Goal: Task Accomplishment & Management: Manage account settings

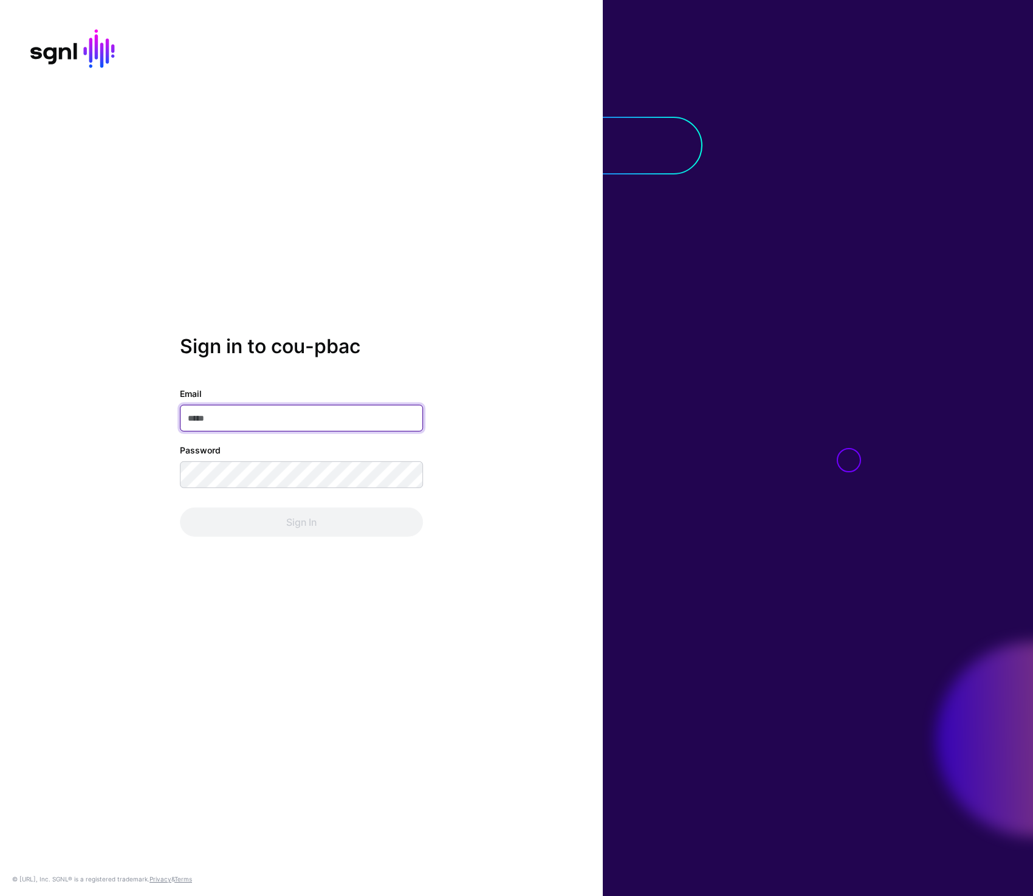
type input "**********"
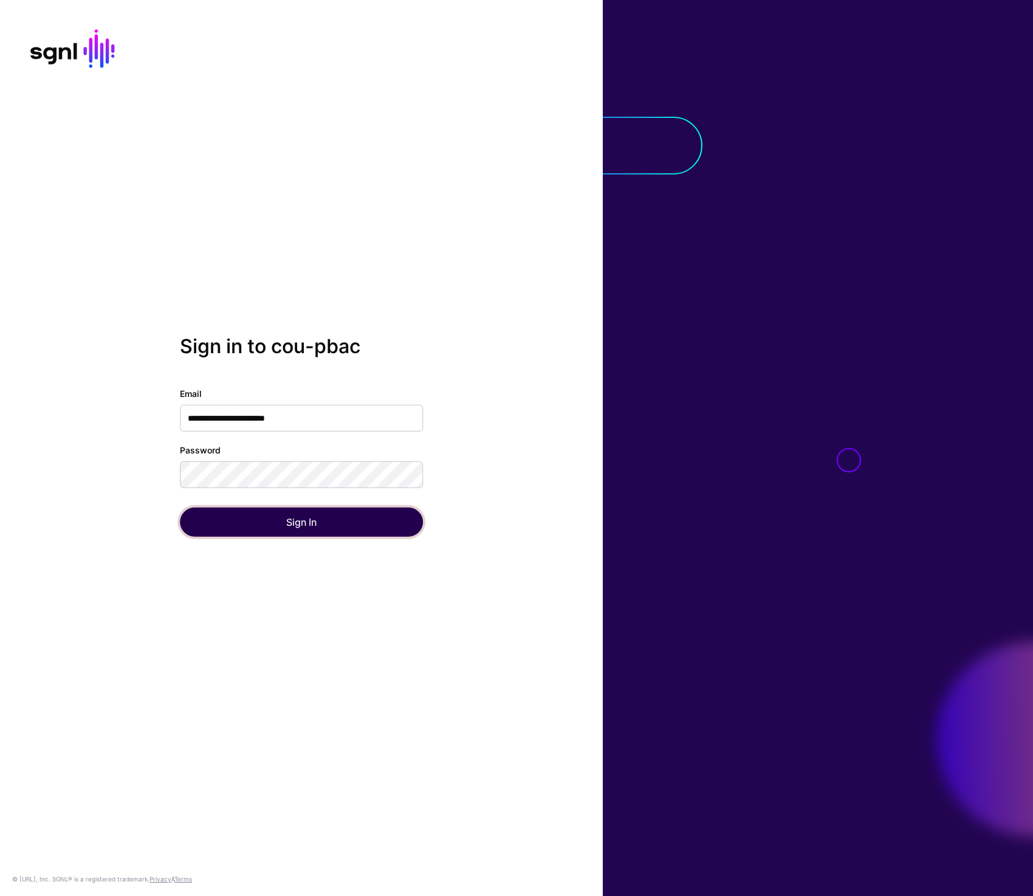
click at [295, 520] on button "Sign In" at bounding box center [301, 521] width 243 height 29
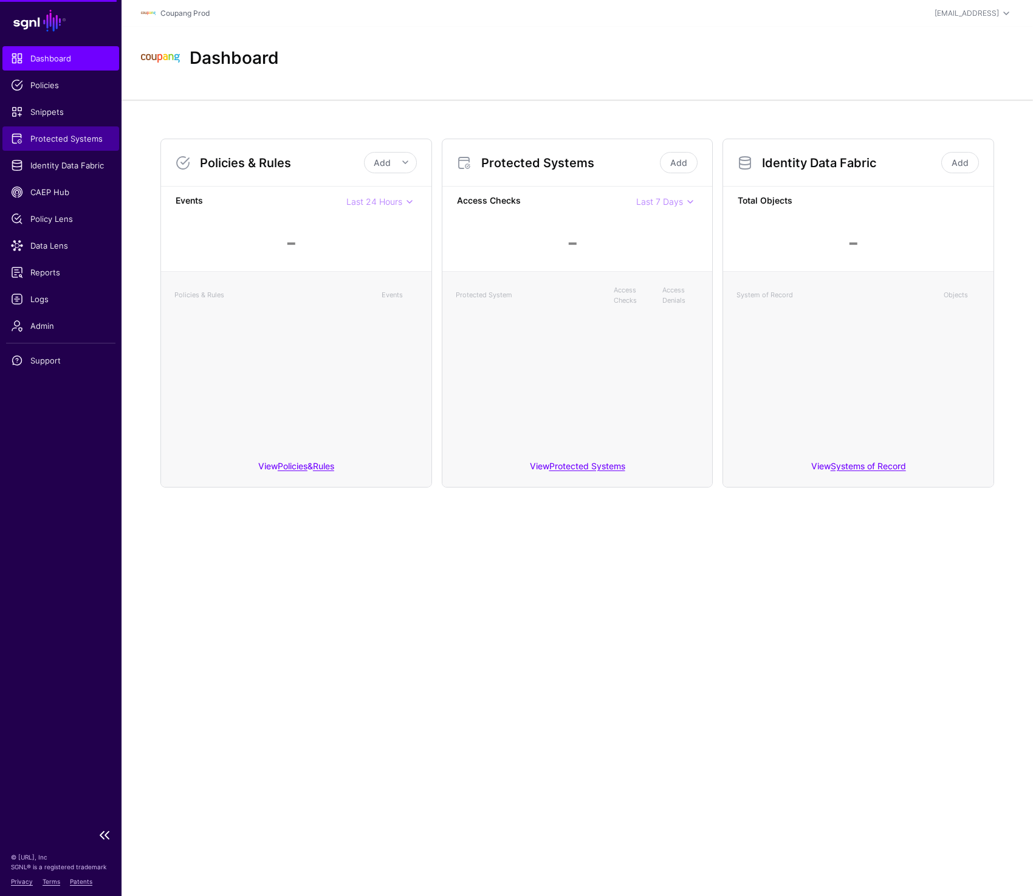
click at [47, 134] on span "Protected Systems" at bounding box center [61, 138] width 100 height 12
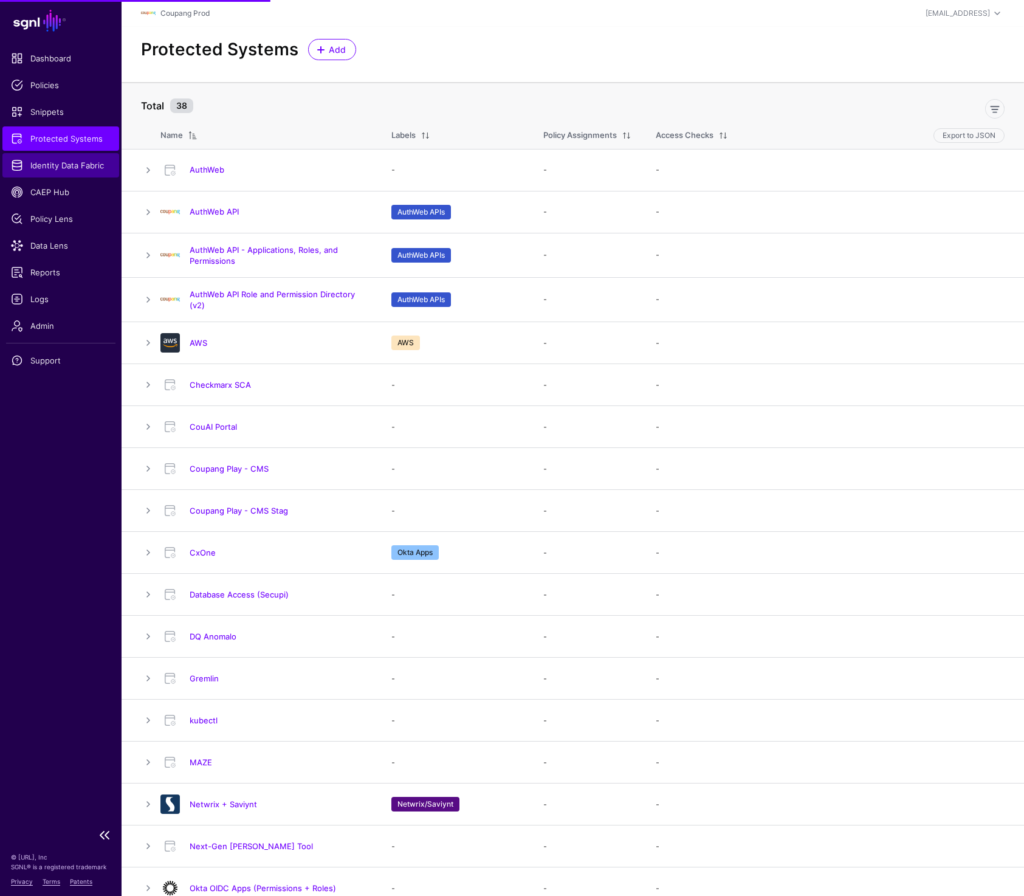
click at [76, 169] on span "Identity Data Fabric" at bounding box center [61, 165] width 100 height 12
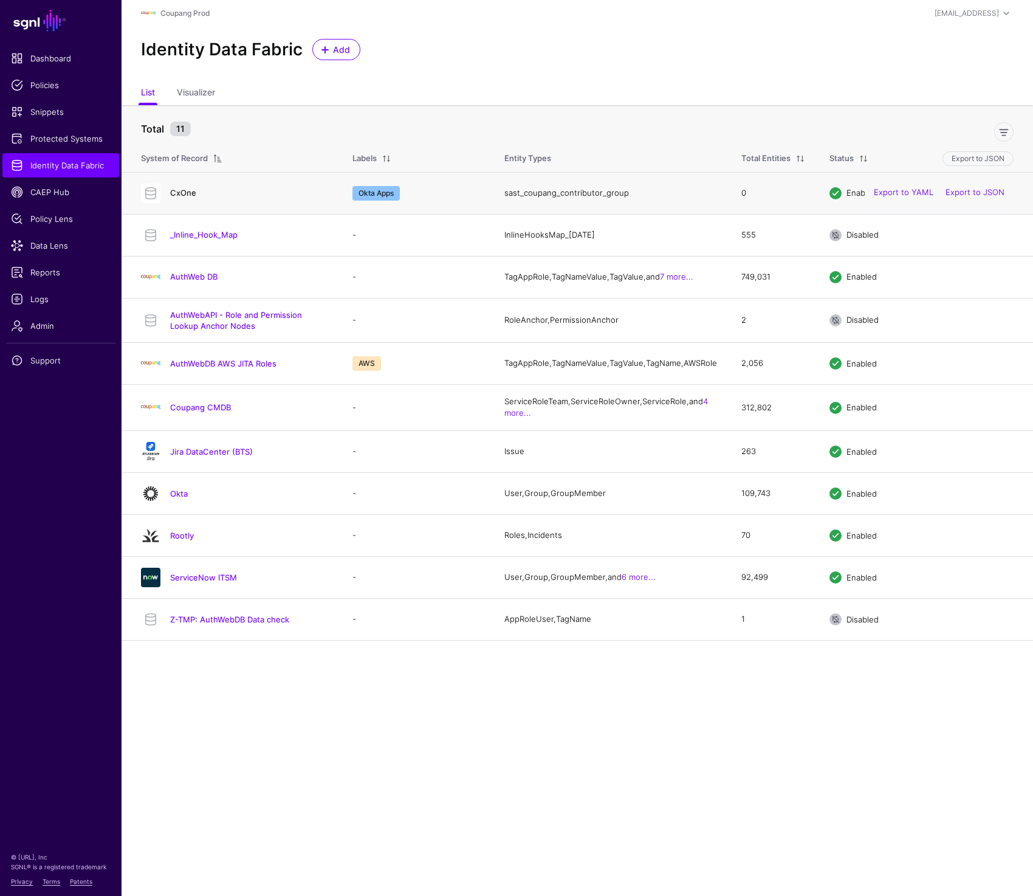
click at [184, 190] on link "CxOne" at bounding box center [183, 193] width 26 height 10
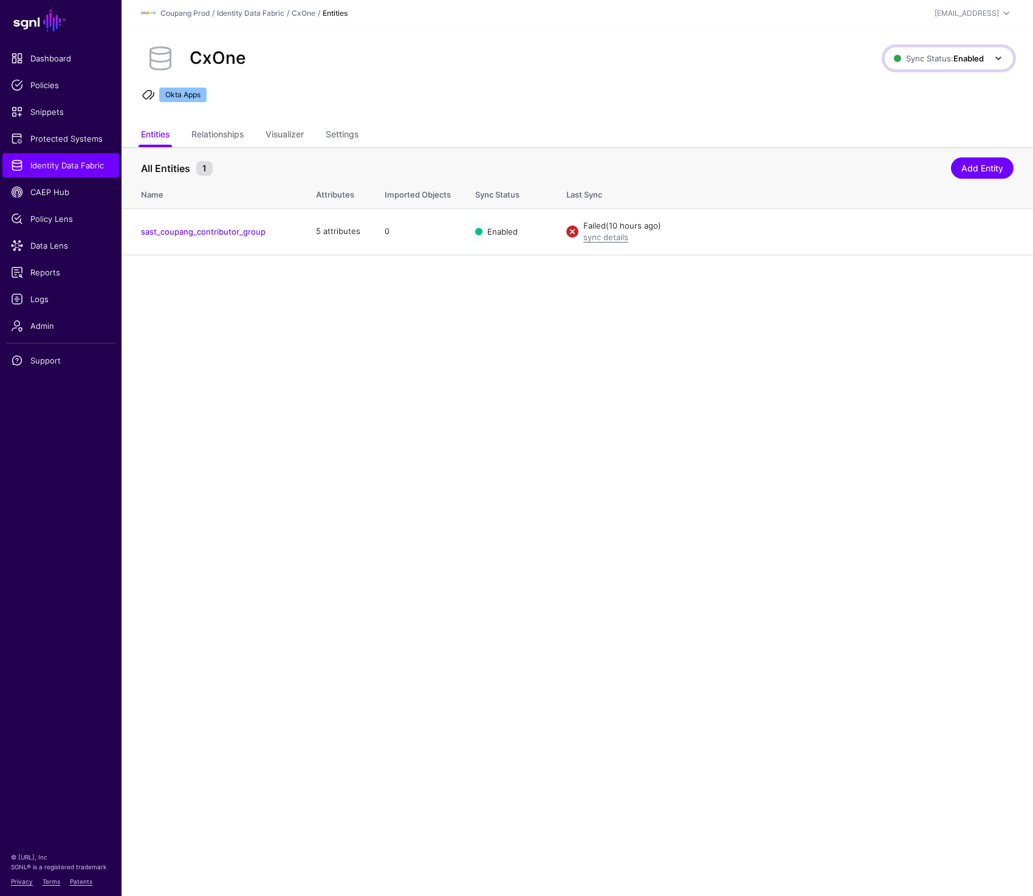
click at [967, 58] on strong "Enabled" at bounding box center [968, 58] width 30 height 10
click at [517, 159] on div "All Entities 1 Add Entity" at bounding box center [577, 165] width 872 height 22
click at [333, 139] on link "Settings" at bounding box center [342, 135] width 33 height 23
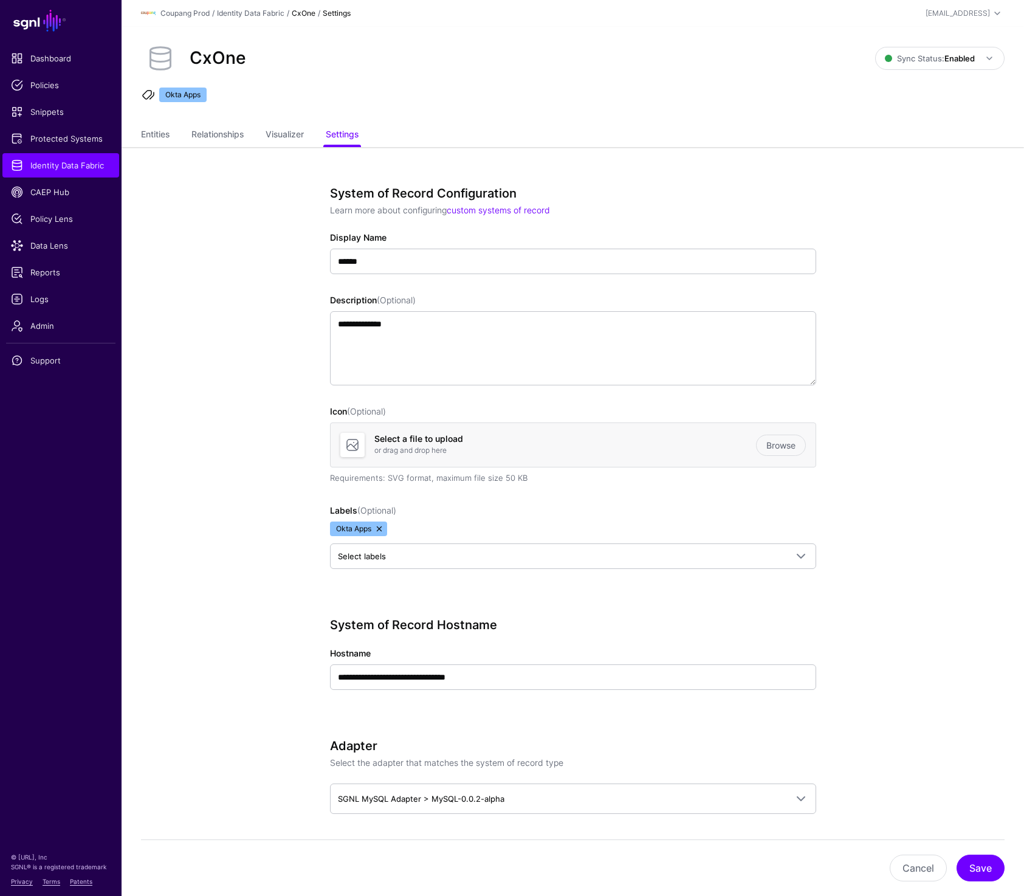
click at [148, 122] on div "CxOne Sync Status: Enabled Enabled Syncing active for all configured entities t…" at bounding box center [573, 75] width 902 height 97
click at [149, 127] on link "Entities" at bounding box center [155, 135] width 29 height 23
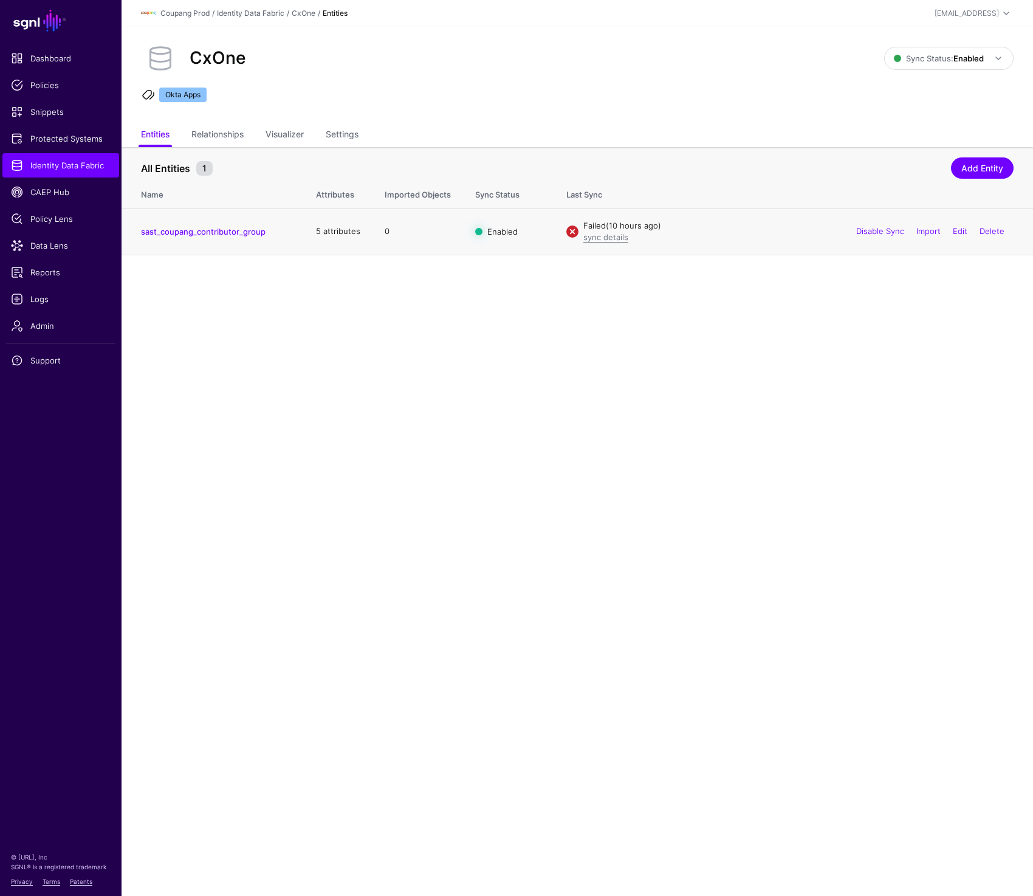
click at [222, 236] on h4 "sast_coupang_contributor_group" at bounding box center [216, 231] width 151 height 11
click at [222, 234] on link "sast_coupang_contributor_group" at bounding box center [203, 232] width 125 height 10
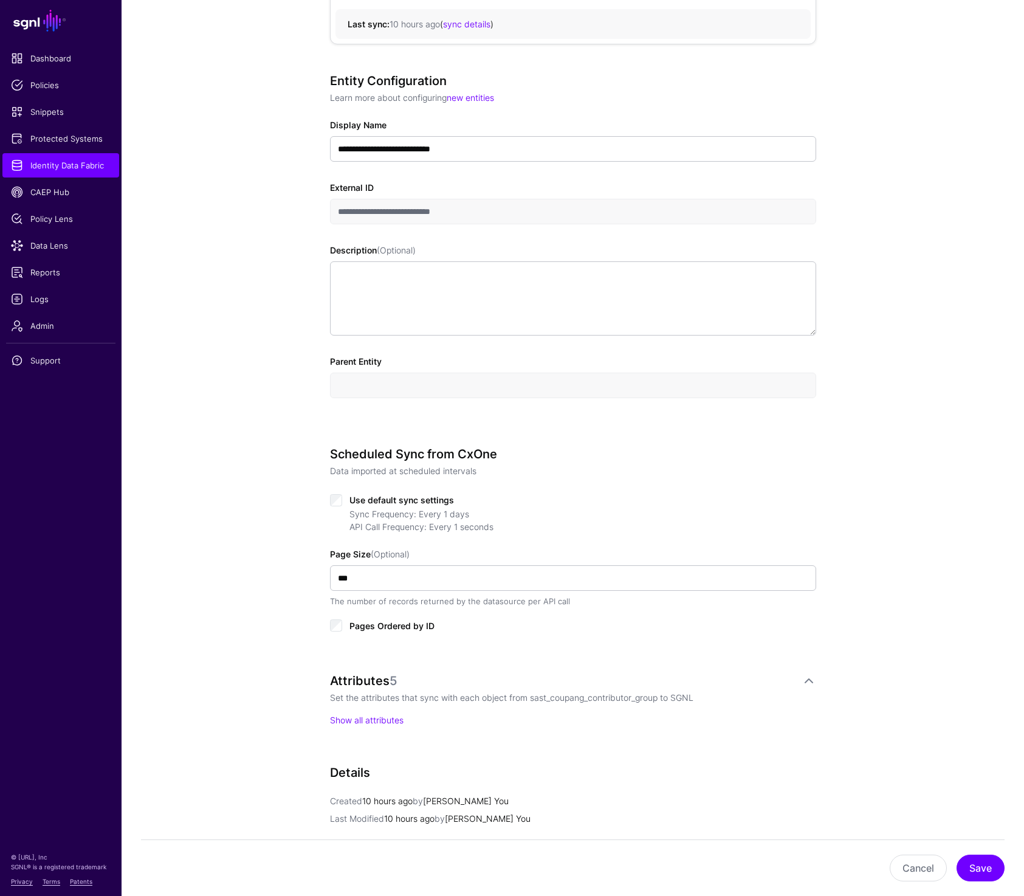
scroll to position [363, 0]
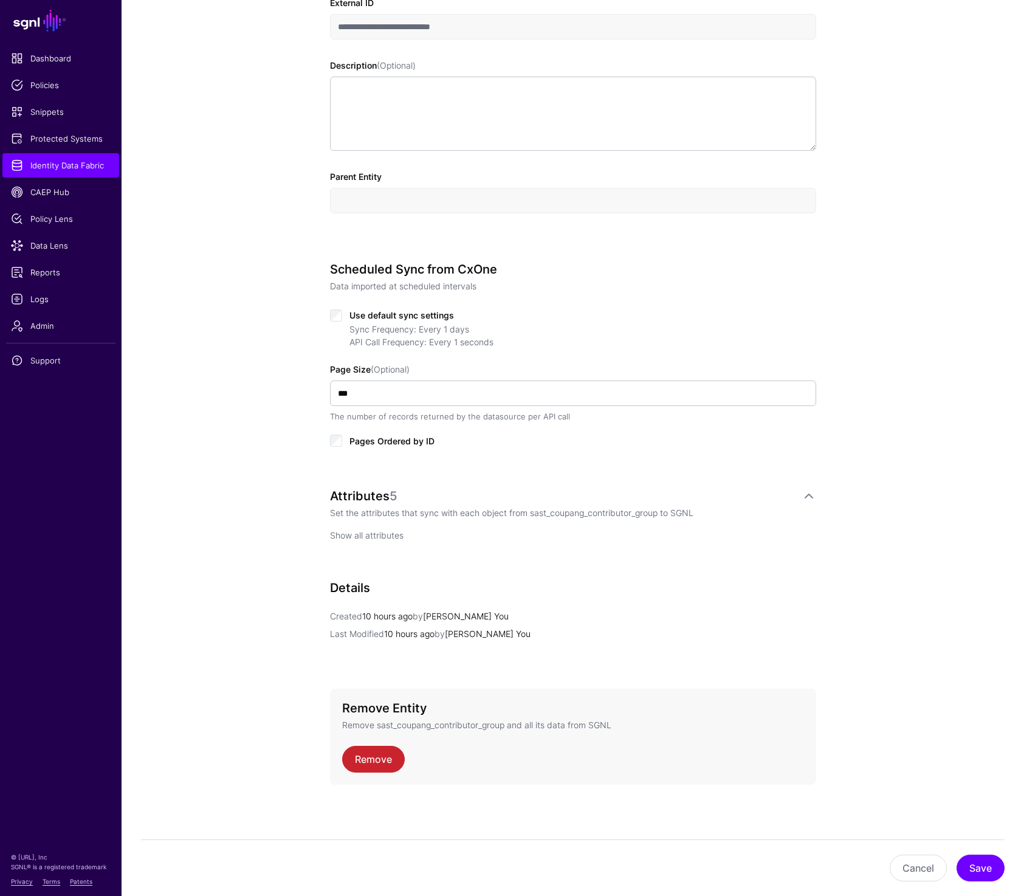
click at [368, 533] on link "Show all attributes" at bounding box center [367, 535] width 74 height 10
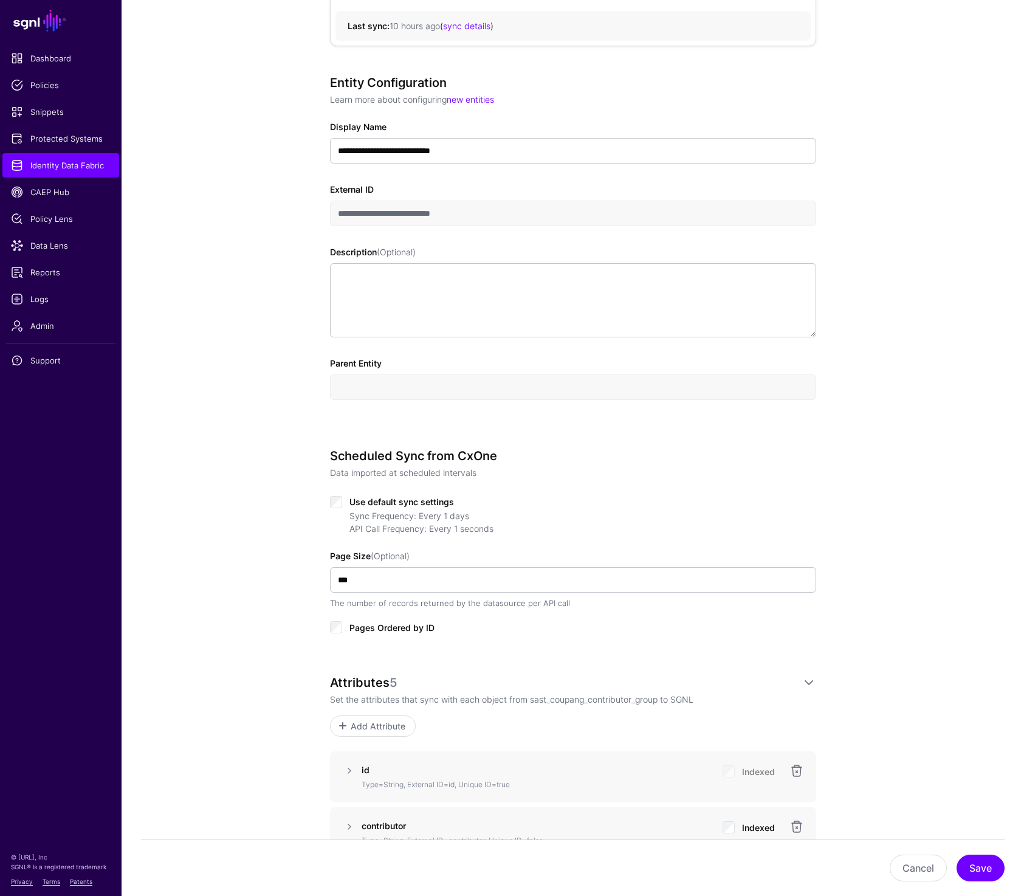
scroll to position [0, 0]
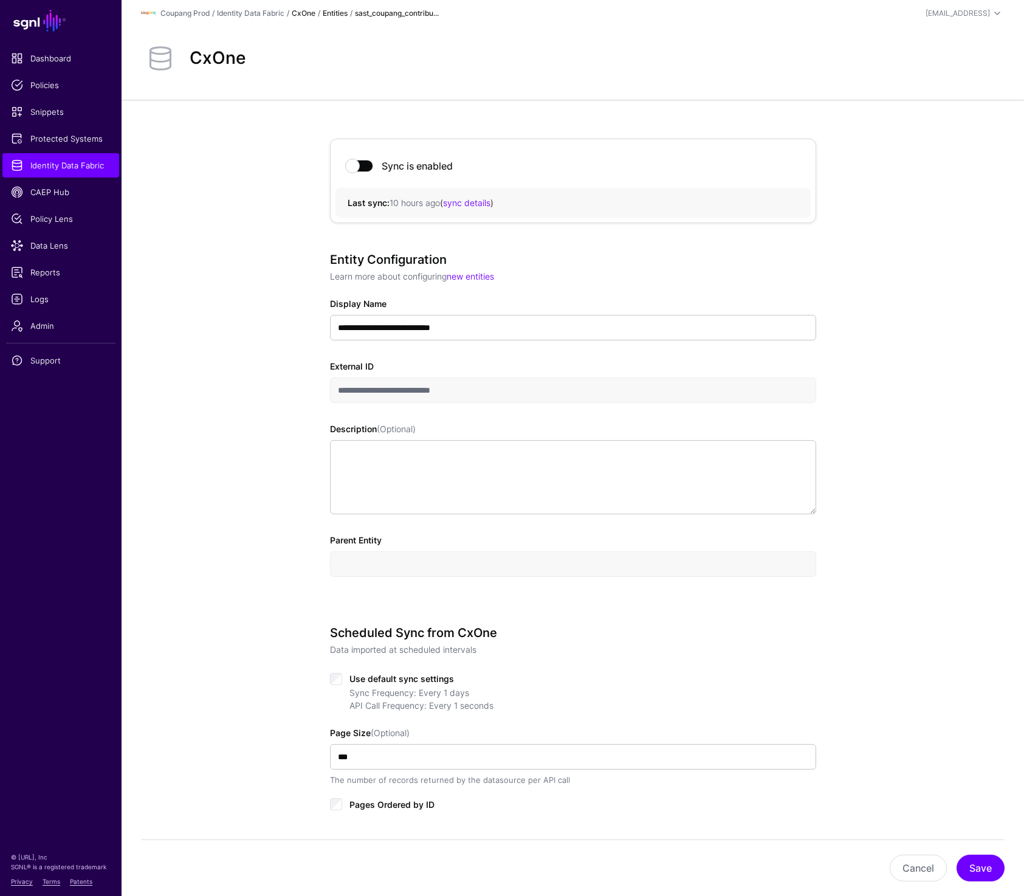
click at [313, 16] on link "CxOne" at bounding box center [304, 13] width 24 height 9
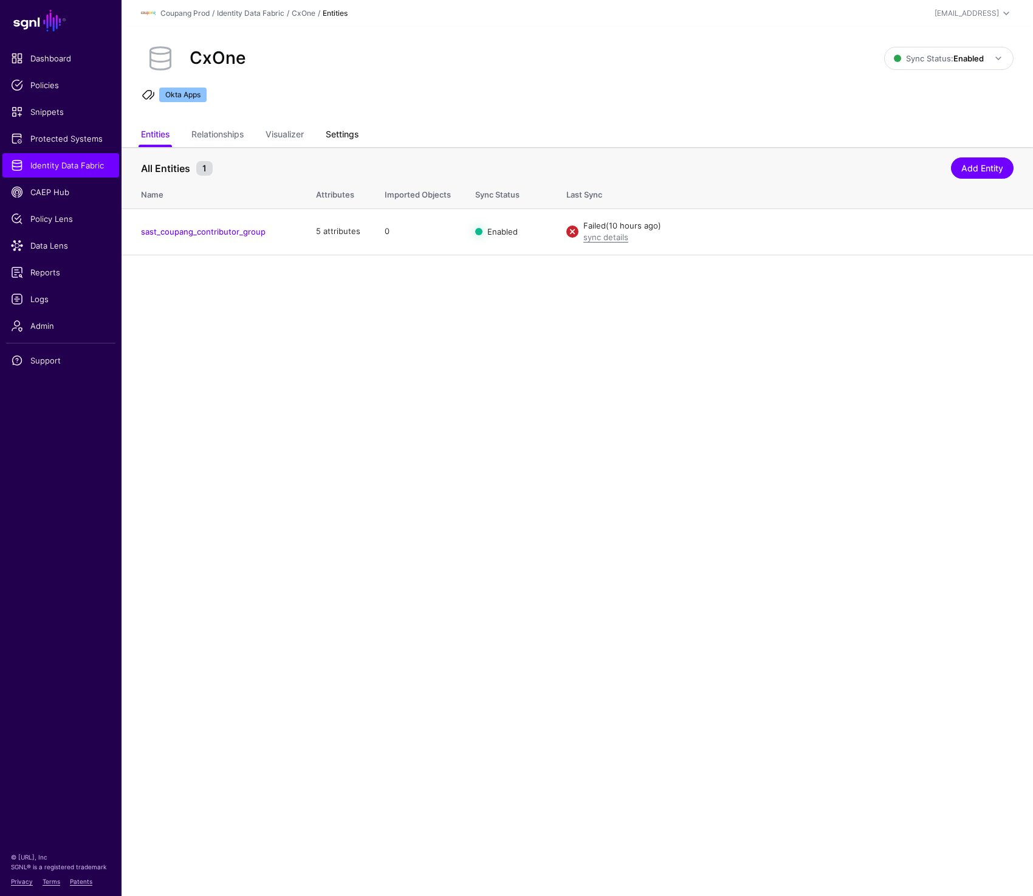
click at [346, 135] on link "Settings" at bounding box center [342, 135] width 33 height 23
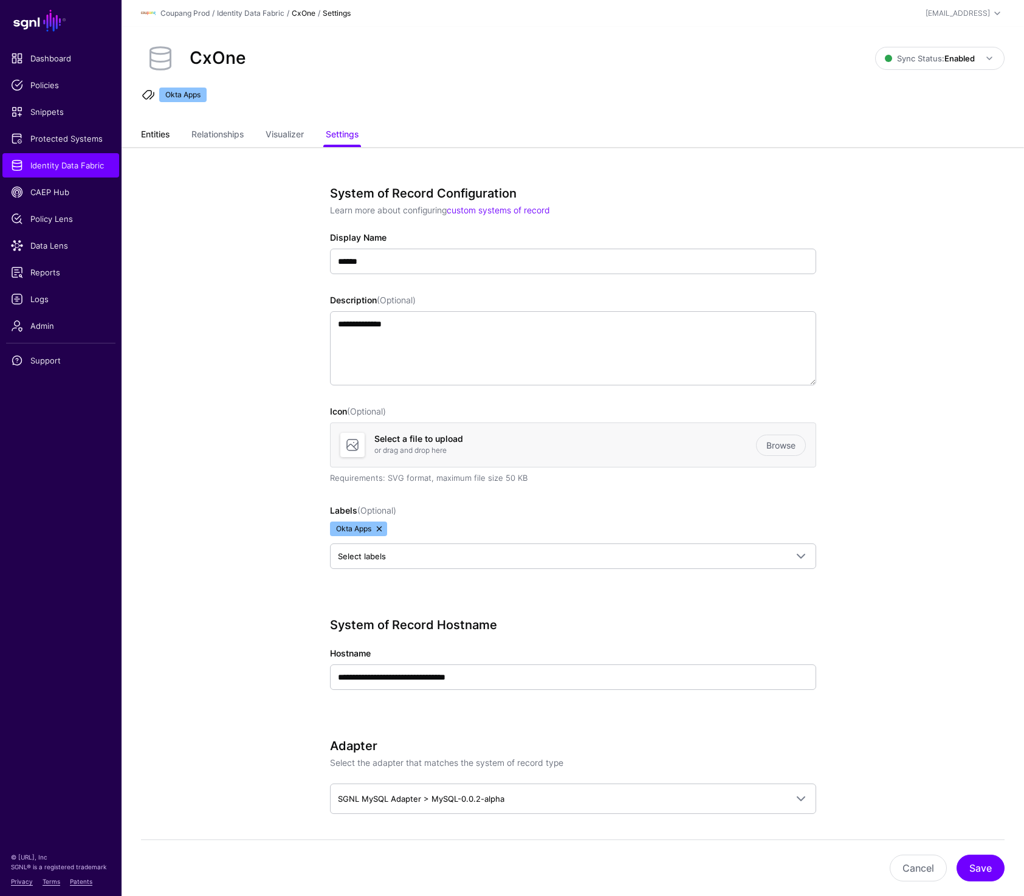
click at [157, 138] on link "Entities" at bounding box center [155, 135] width 29 height 23
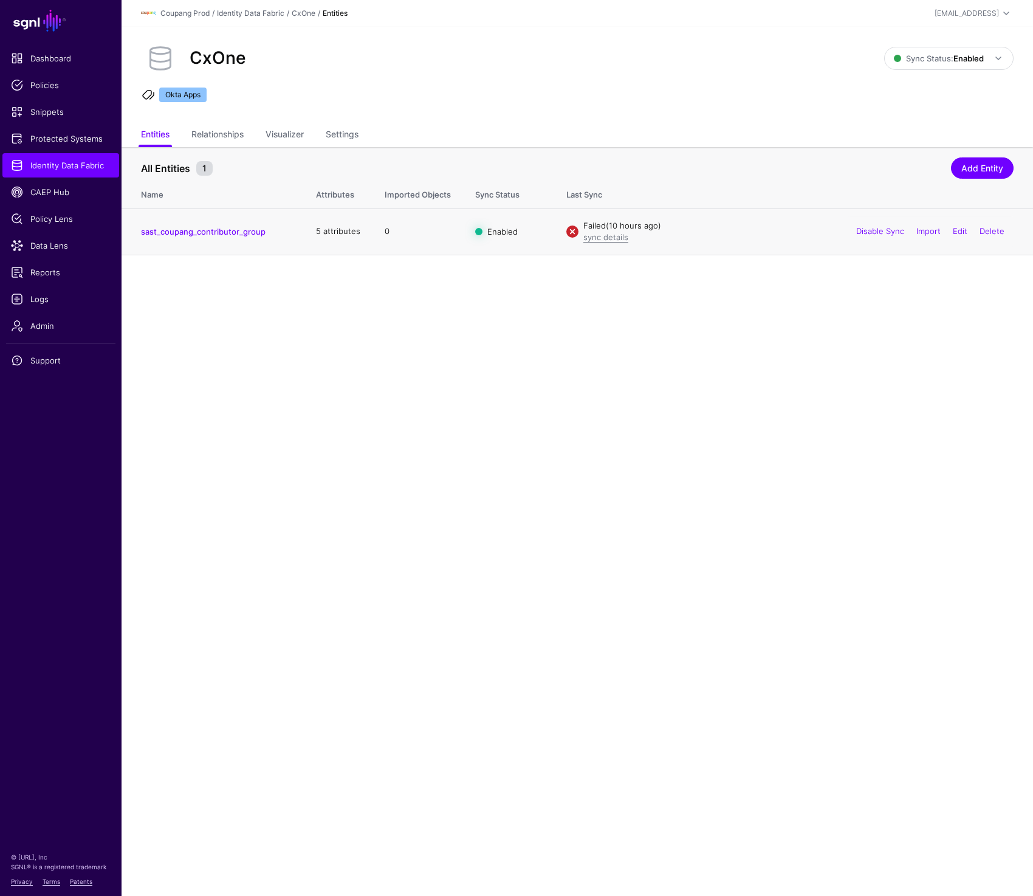
click at [597, 243] on td "Failed (10 hours ago) sync details Disable Sync Import Edit Delete" at bounding box center [793, 231] width 479 height 46
click at [597, 238] on link "sync details" at bounding box center [605, 237] width 45 height 10
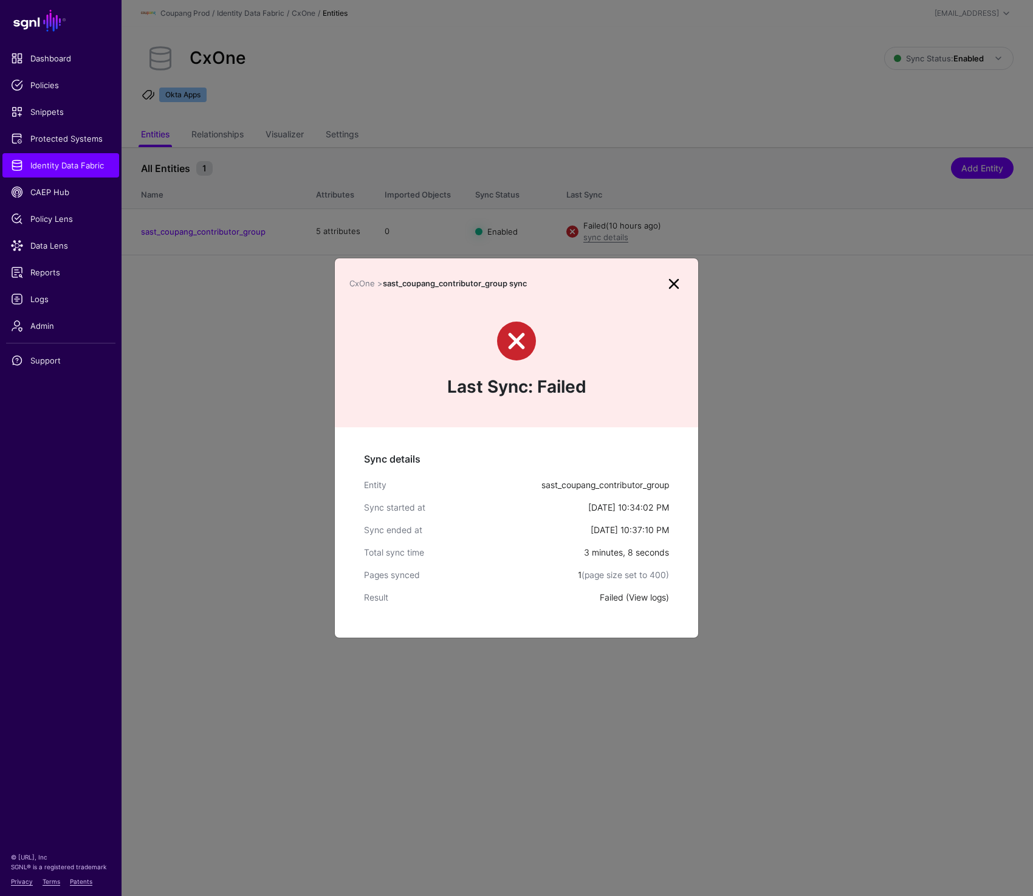
click at [645, 597] on link "View logs" at bounding box center [647, 597] width 37 height 10
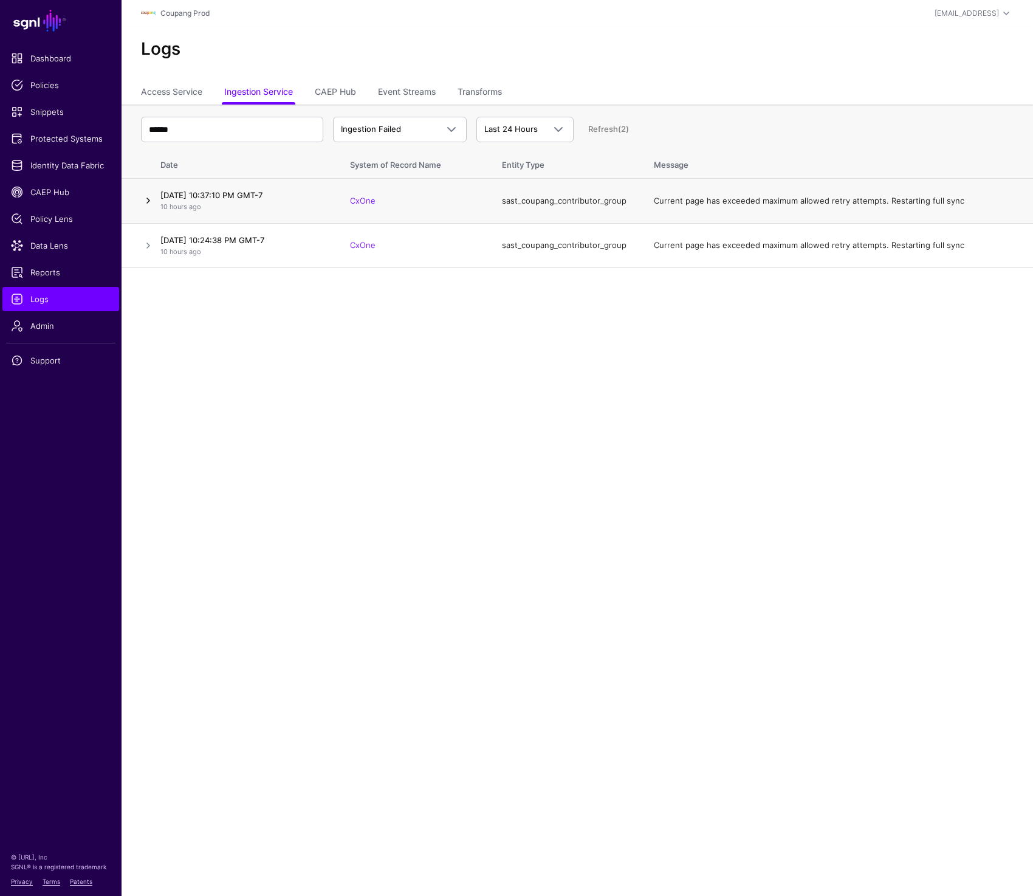
click at [150, 198] on link at bounding box center [148, 200] width 15 height 15
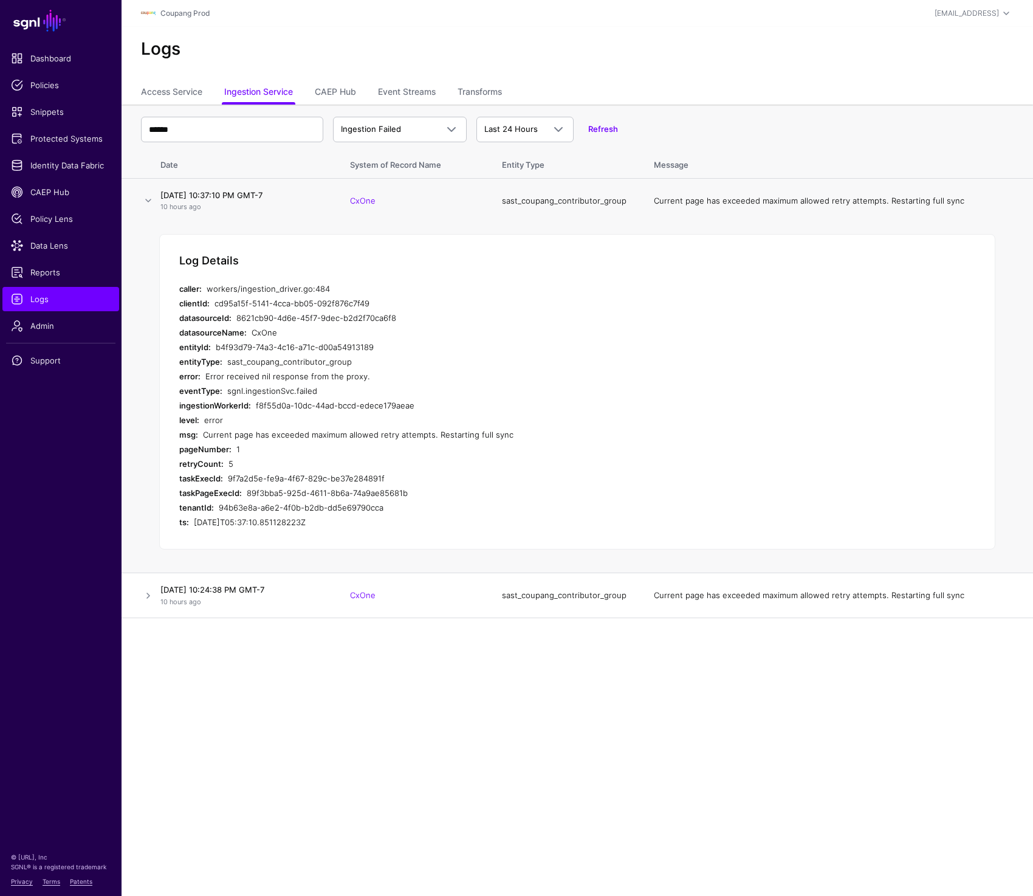
drag, startPoint x: 216, startPoint y: 394, endPoint x: 368, endPoint y: 394, distance: 151.3
click at [368, 394] on div "eventType: sgnl.ingestionSvc.failed" at bounding box center [422, 390] width 486 height 15
click at [368, 394] on div "sgnl.ingestionSvc.failed" at bounding box center [446, 390] width 438 height 15
drag, startPoint x: 203, startPoint y: 377, endPoint x: 445, endPoint y: 377, distance: 242.4
click at [445, 377] on div "error: Error received nil response from the proxy." at bounding box center [422, 376] width 486 height 15
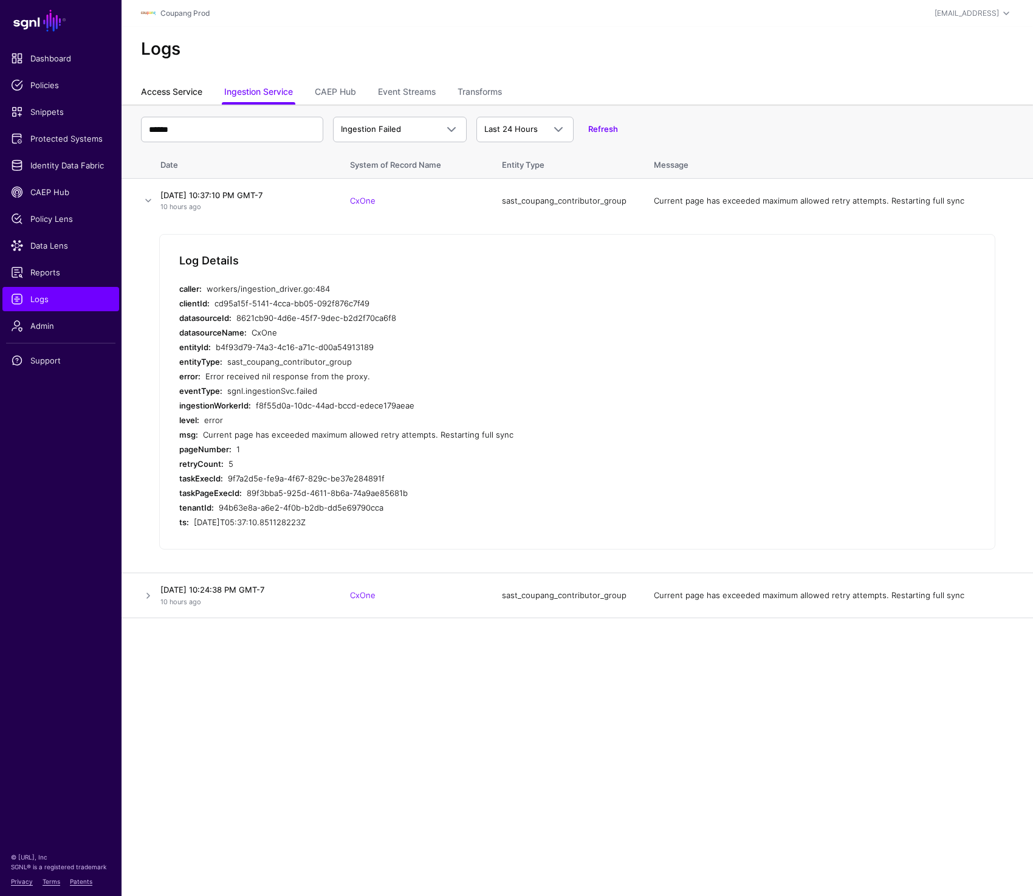
click at [172, 91] on link "Access Service" at bounding box center [171, 92] width 61 height 23
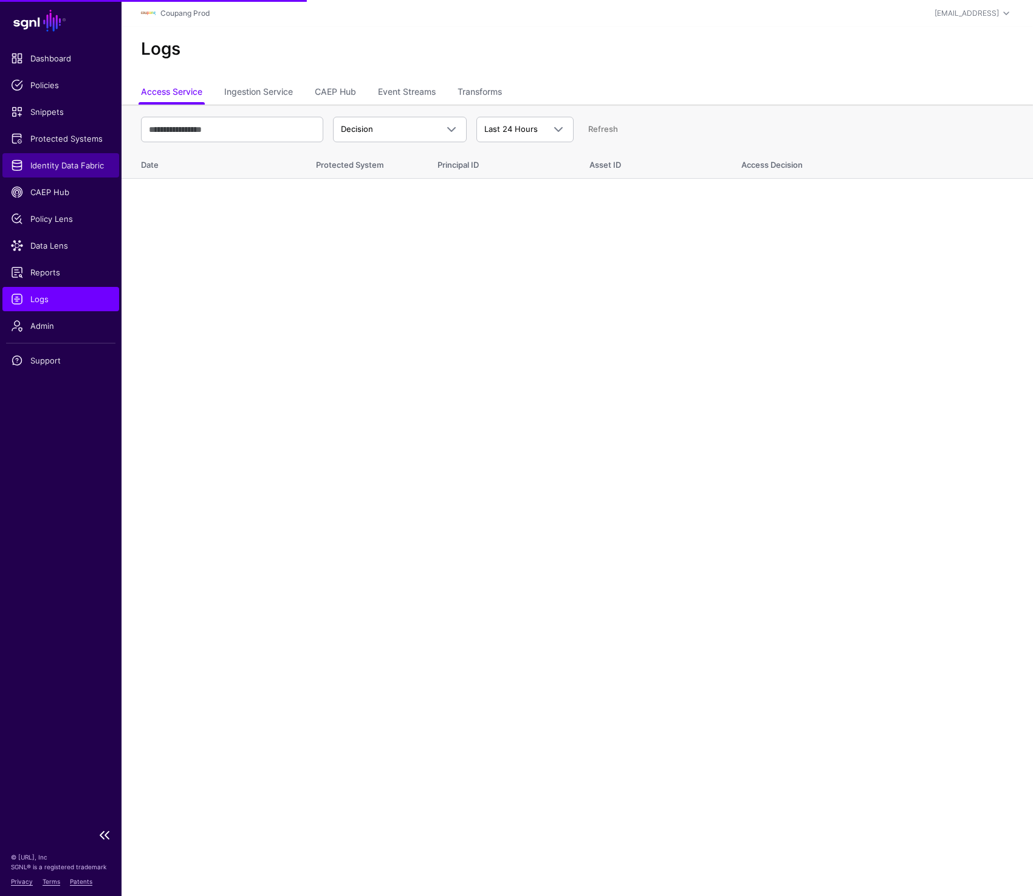
click at [72, 166] on span "Identity Data Fabric" at bounding box center [61, 165] width 100 height 12
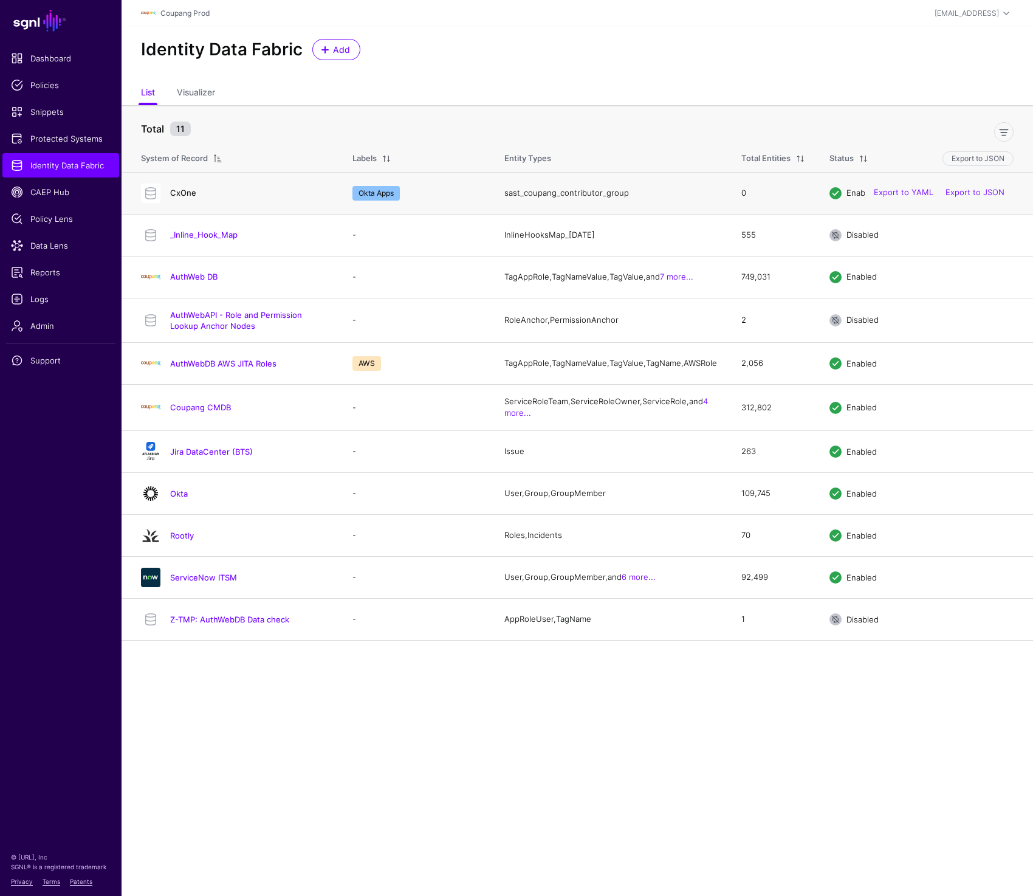
click at [181, 193] on link "CxOne" at bounding box center [183, 193] width 26 height 10
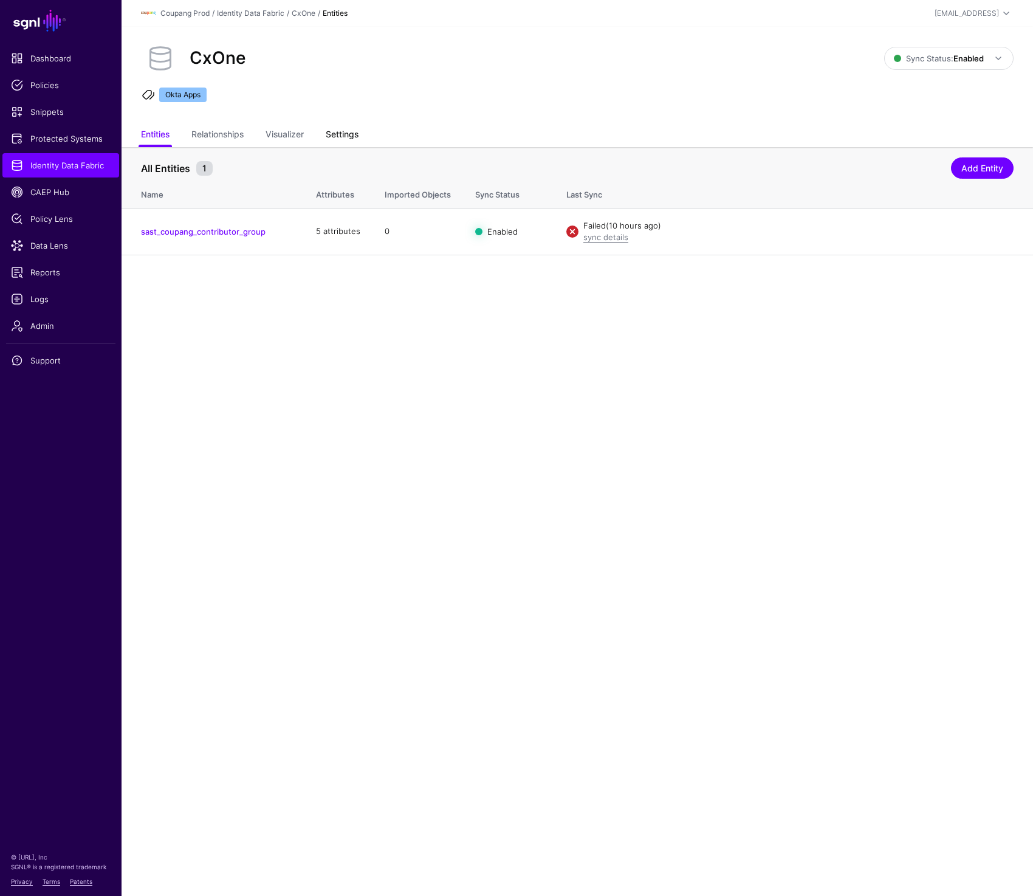
click at [341, 140] on link "Settings" at bounding box center [342, 135] width 33 height 23
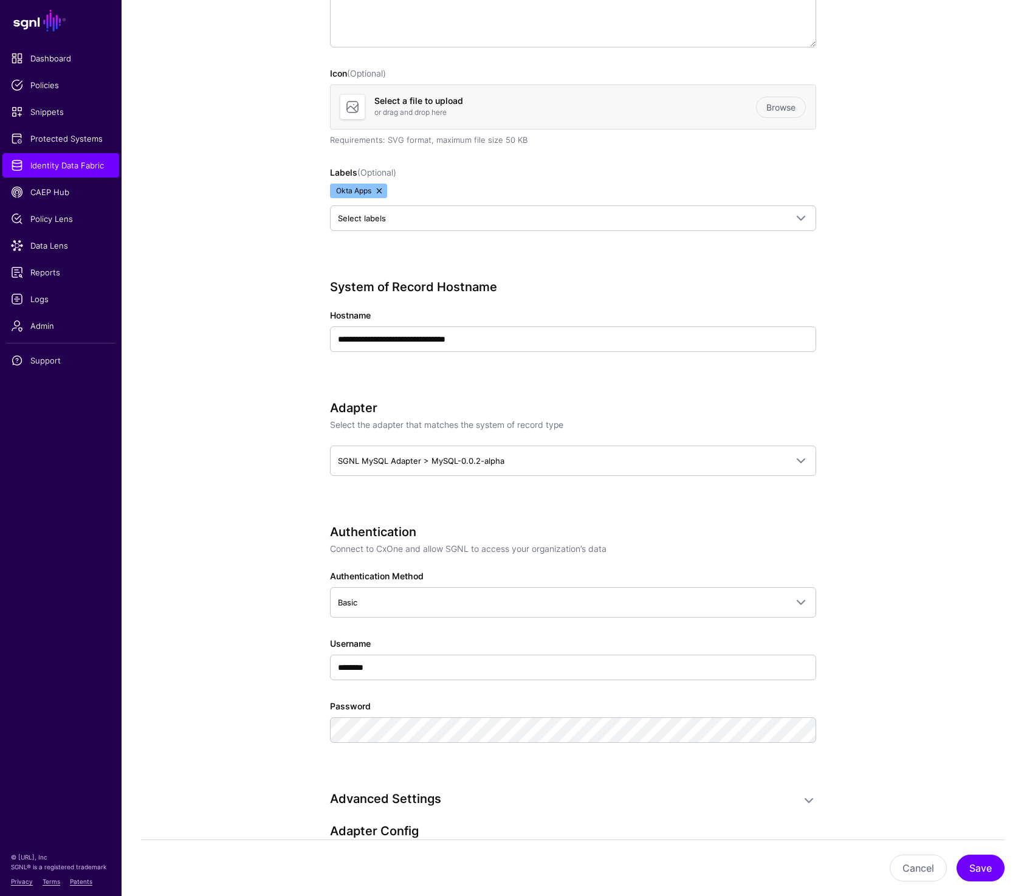
scroll to position [339, 0]
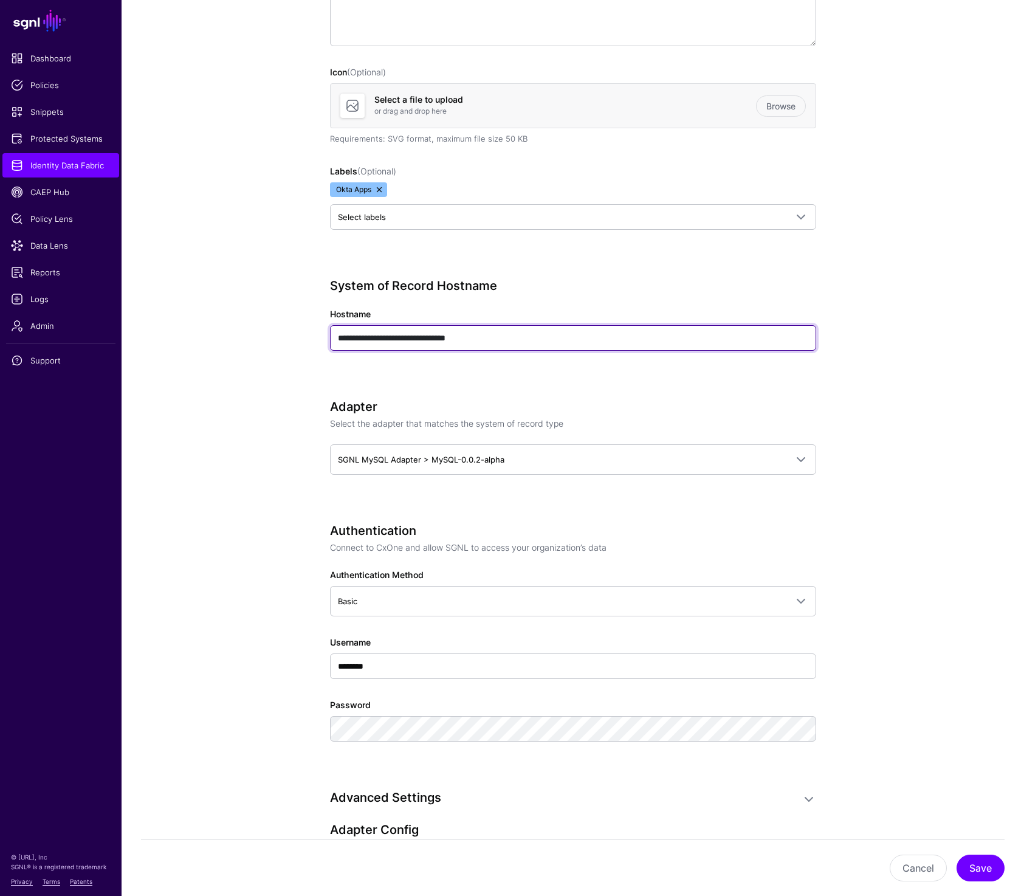
click at [535, 335] on input "**********" at bounding box center [573, 338] width 486 height 26
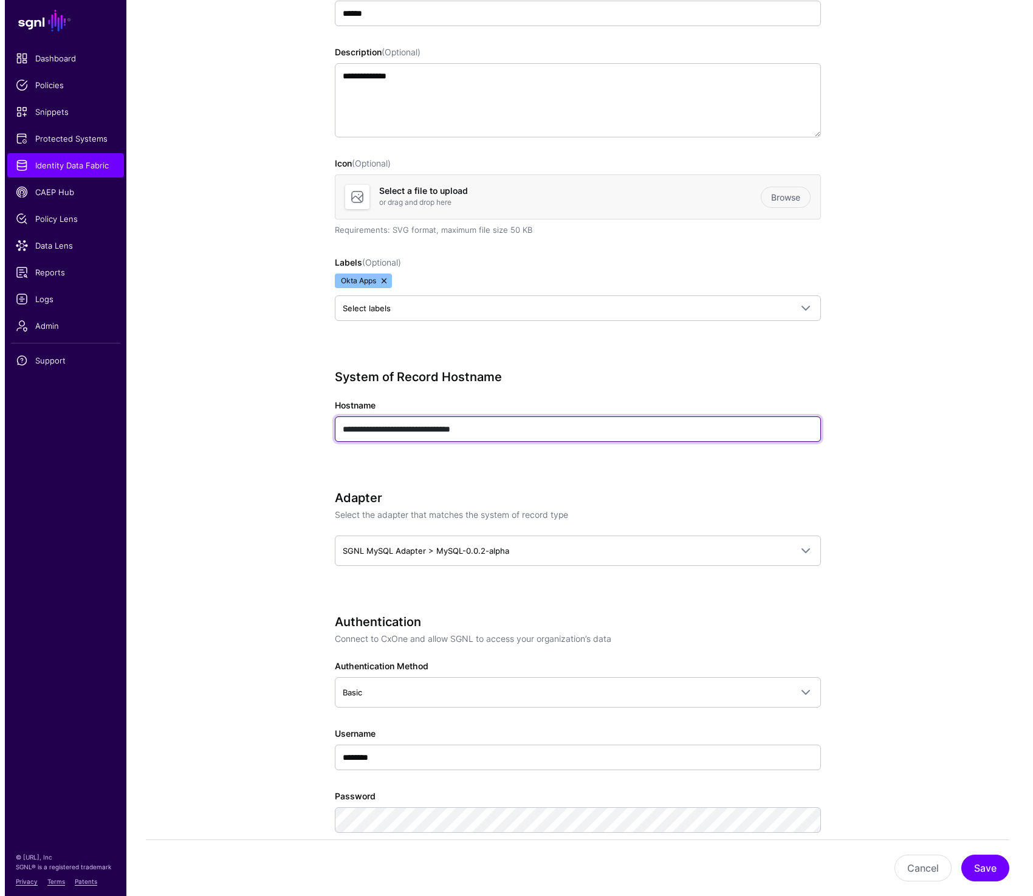
scroll to position [0, 0]
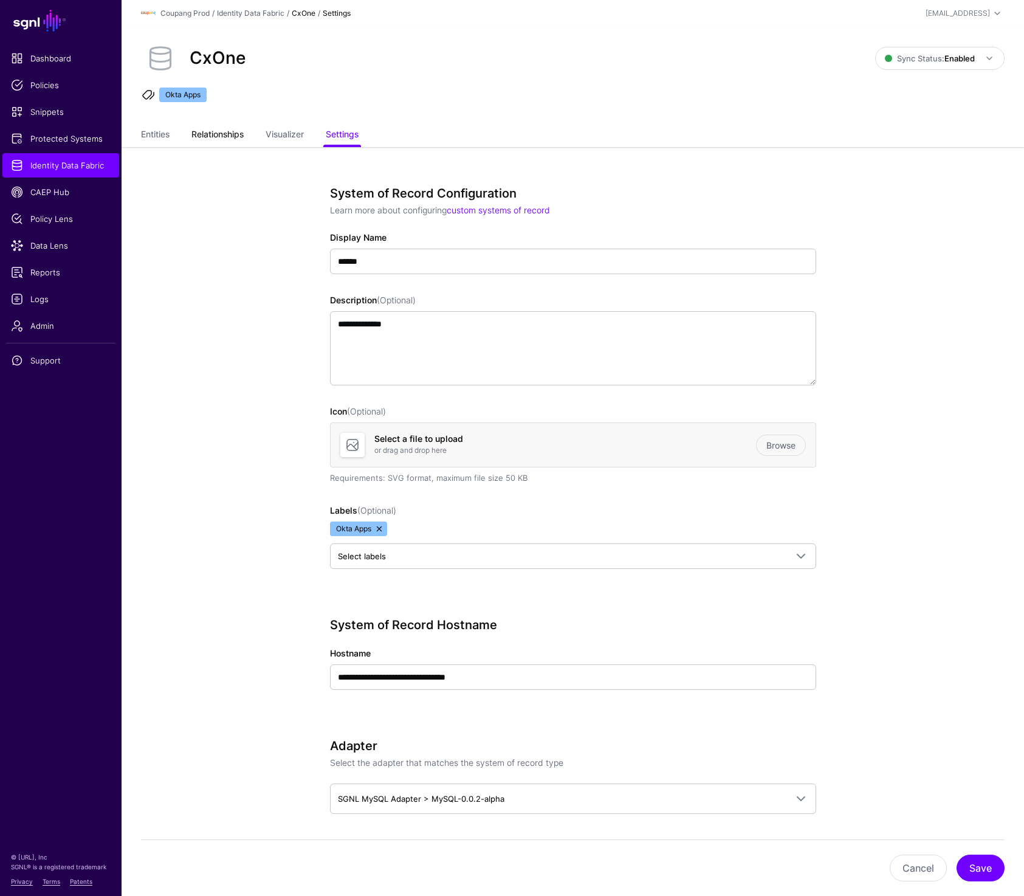
click at [217, 132] on link "Relationships" at bounding box center [217, 135] width 52 height 23
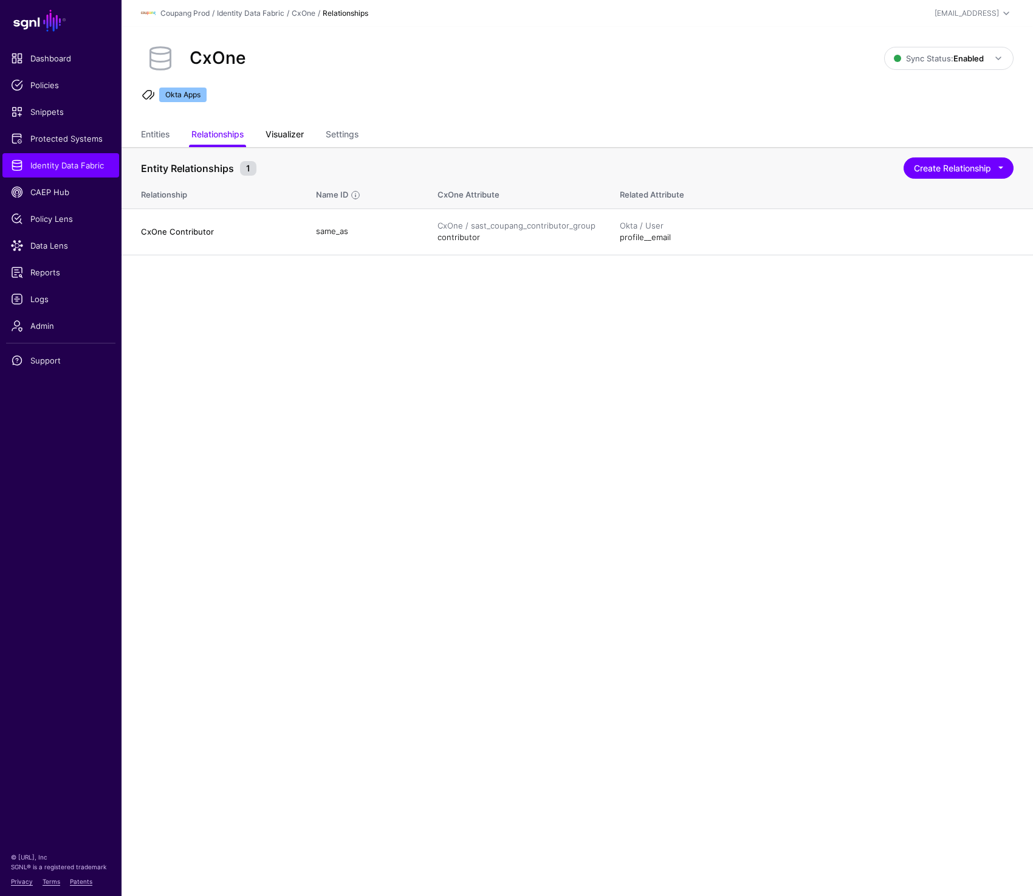
click at [293, 133] on link "Visualizer" at bounding box center [285, 135] width 38 height 23
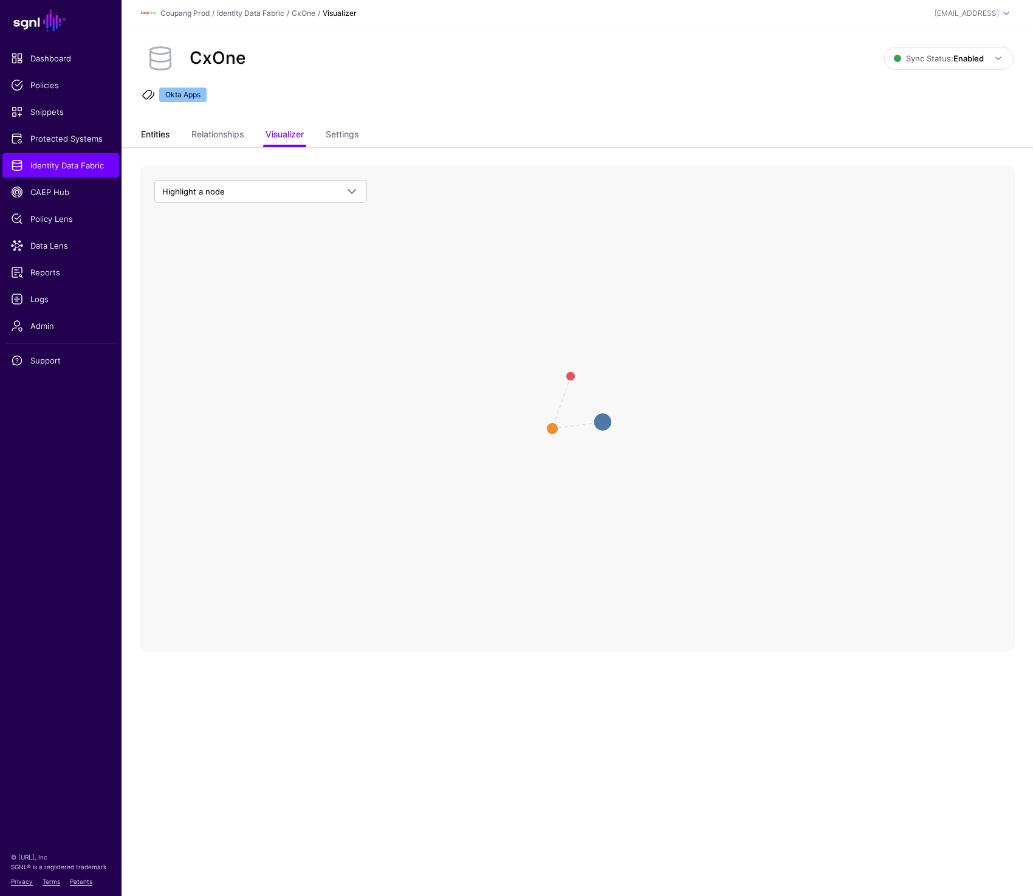
click at [163, 134] on link "Entities" at bounding box center [155, 135] width 29 height 23
